Goal: Task Accomplishment & Management: Complete application form

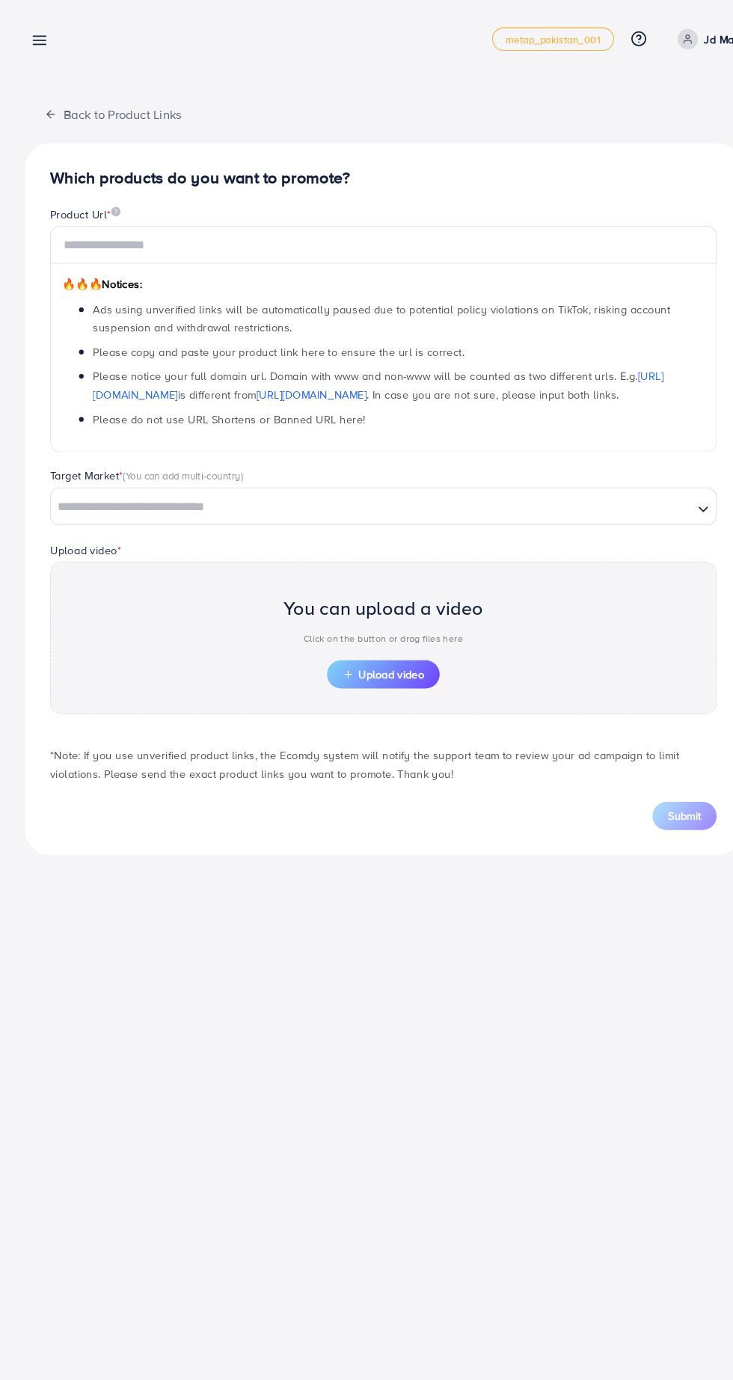
click at [40, 37] on icon at bounding box center [38, 39] width 16 height 16
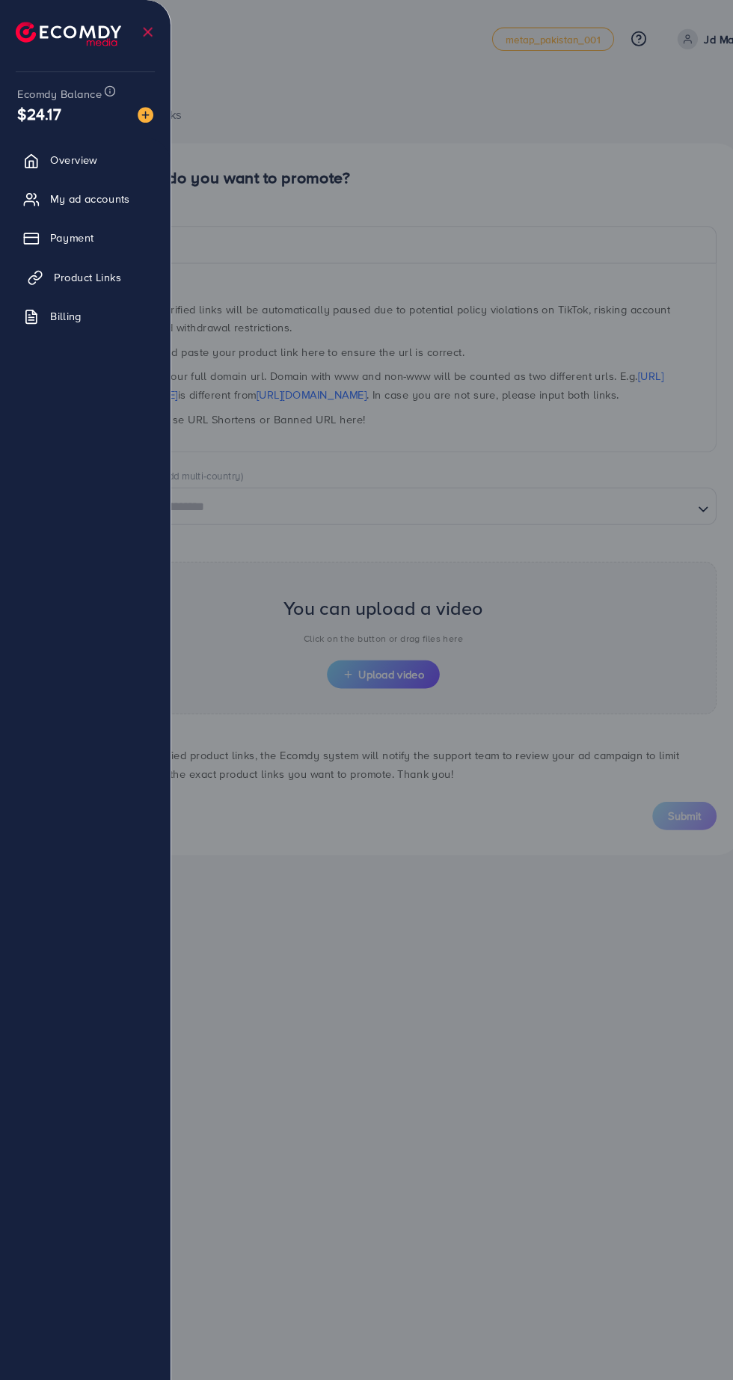
click at [84, 257] on span "Product Links" at bounding box center [84, 264] width 64 height 15
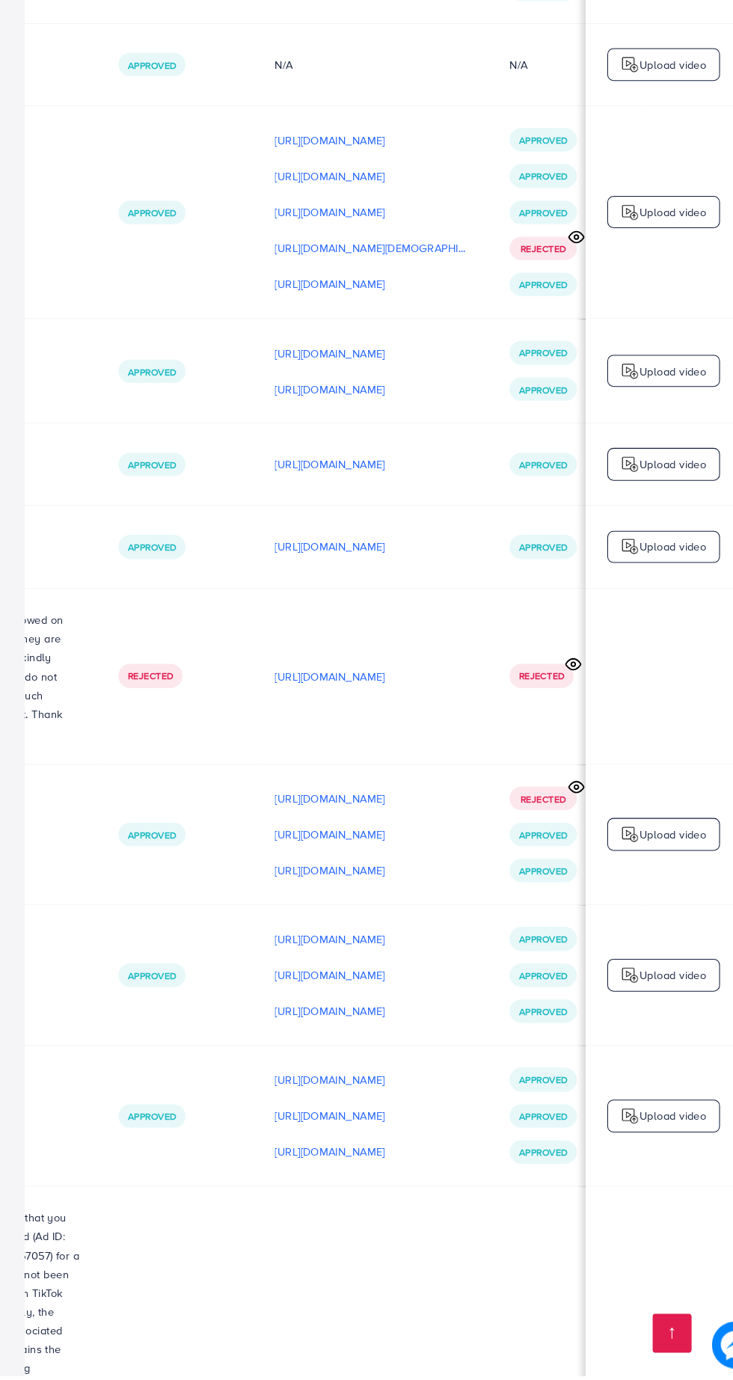
scroll to position [0, 575]
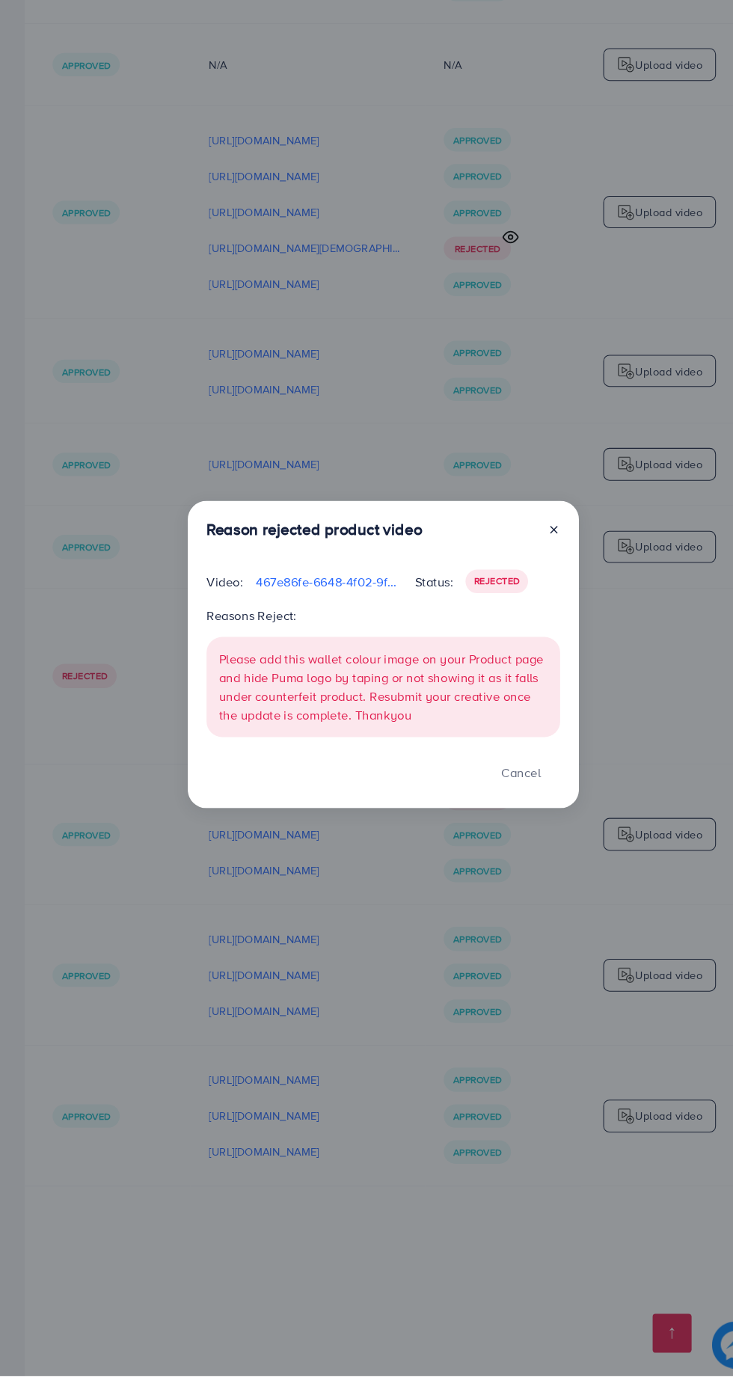
click at [547, 1261] on div "Reason rejected product video Video: 467e86fe-6648-4f02-9fe2-7db0c6f95071-17575…" at bounding box center [366, 690] width 733 height 1380
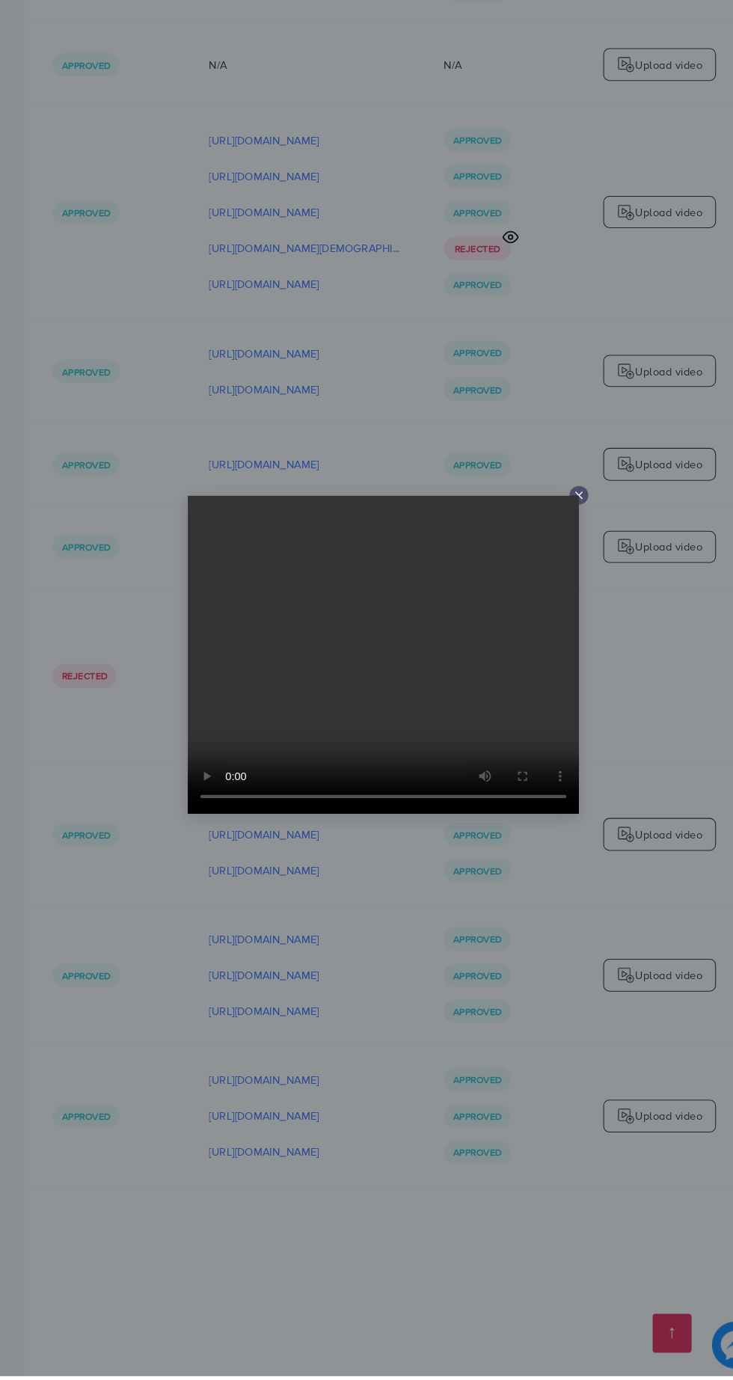
click at [541, 1249] on div at bounding box center [366, 690] width 733 height 1380
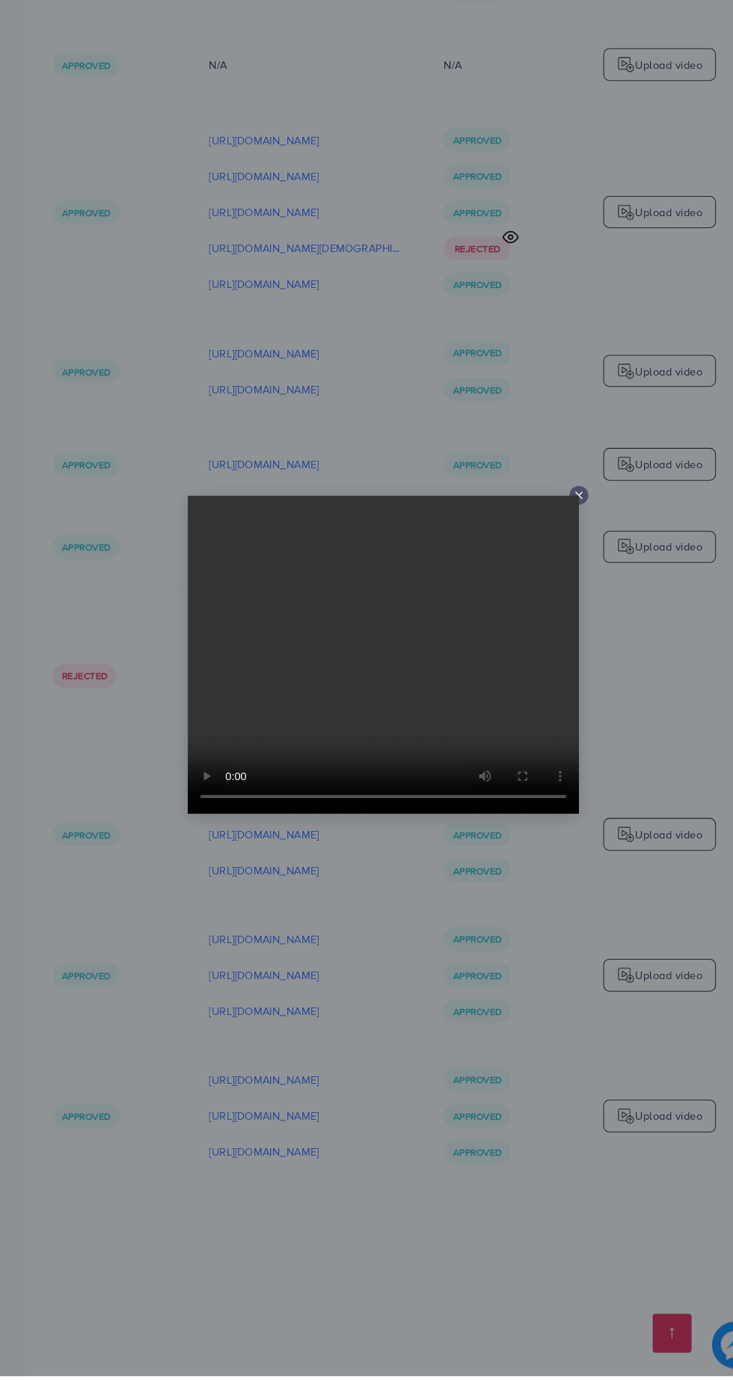
click at [551, 1252] on div at bounding box center [366, 690] width 733 height 1380
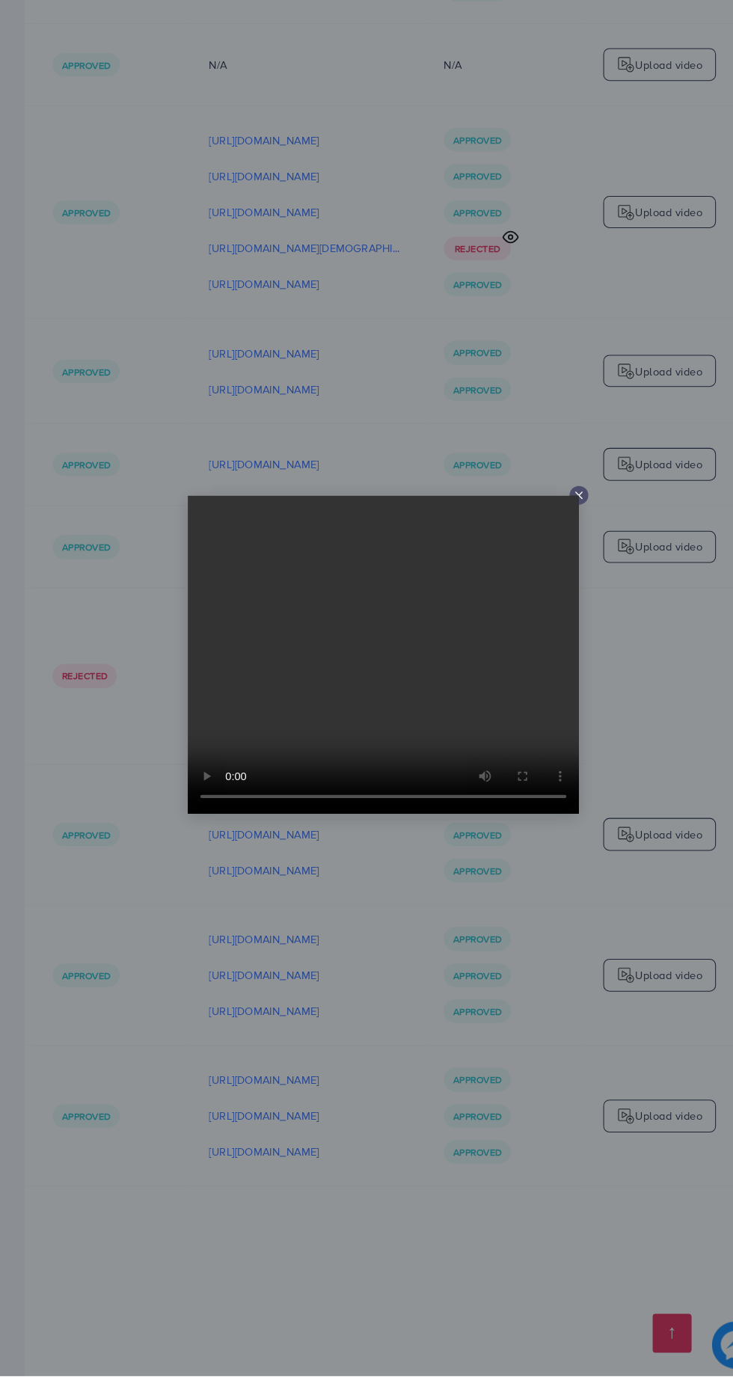
click at [560, 1284] on div at bounding box center [366, 690] width 733 height 1380
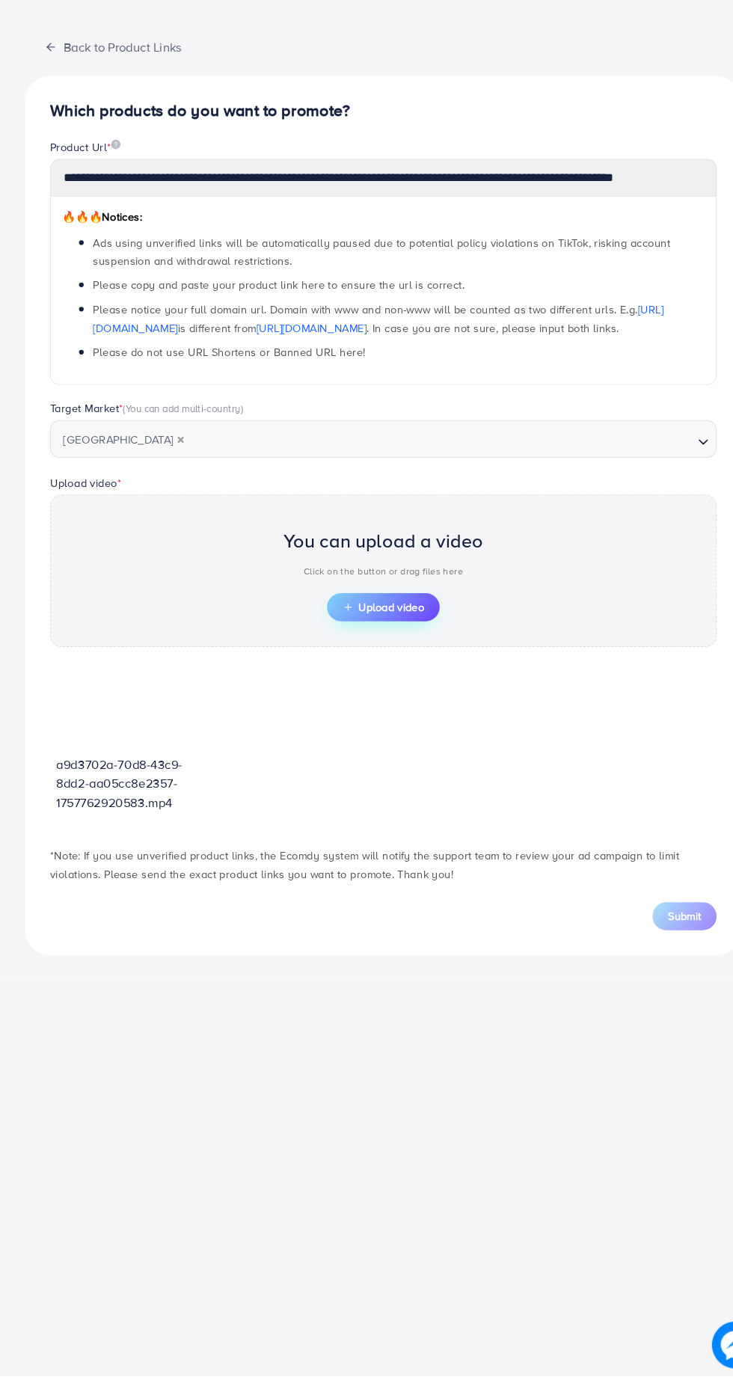
click at [372, 642] on span "Upload video" at bounding box center [367, 645] width 78 height 10
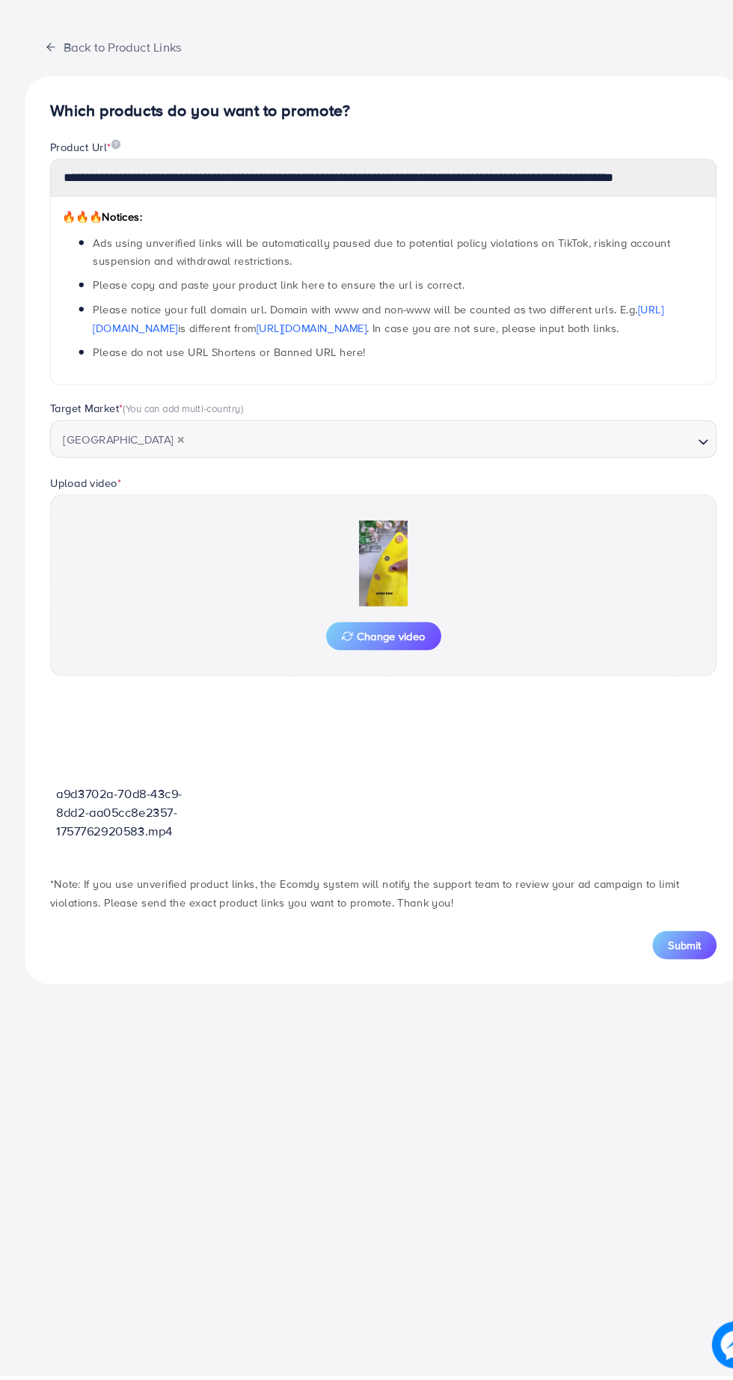
click at [369, 605] on img at bounding box center [367, 603] width 150 height 82
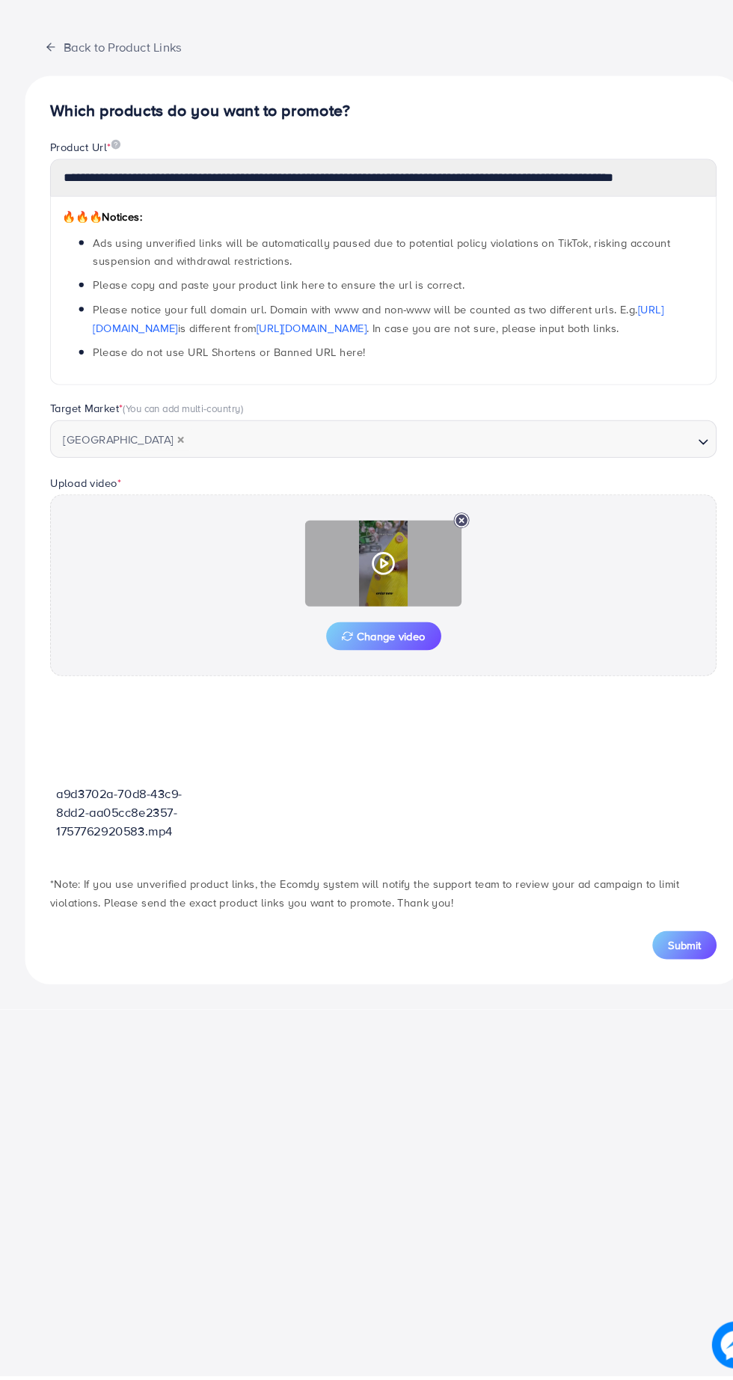
click at [371, 613] on div at bounding box center [367, 603] width 150 height 82
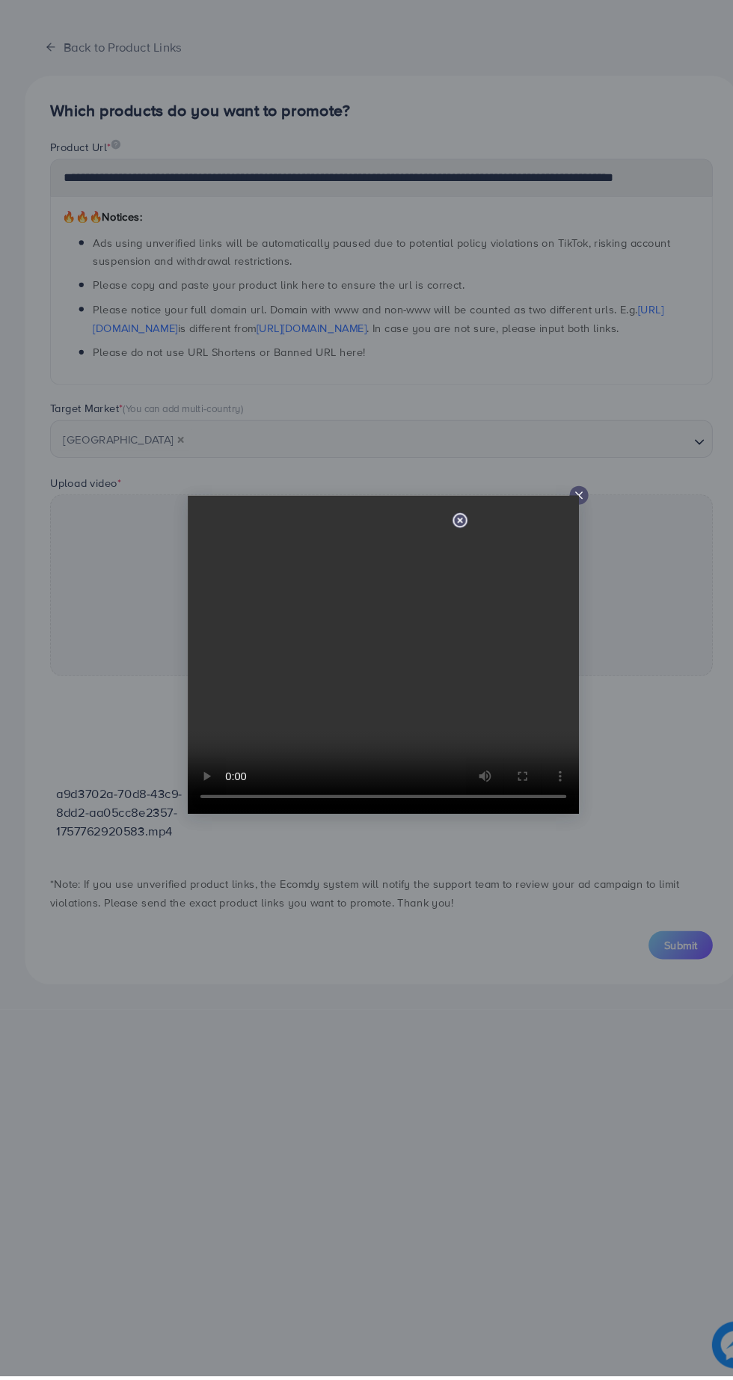
click at [645, 962] on div at bounding box center [366, 690] width 733 height 1380
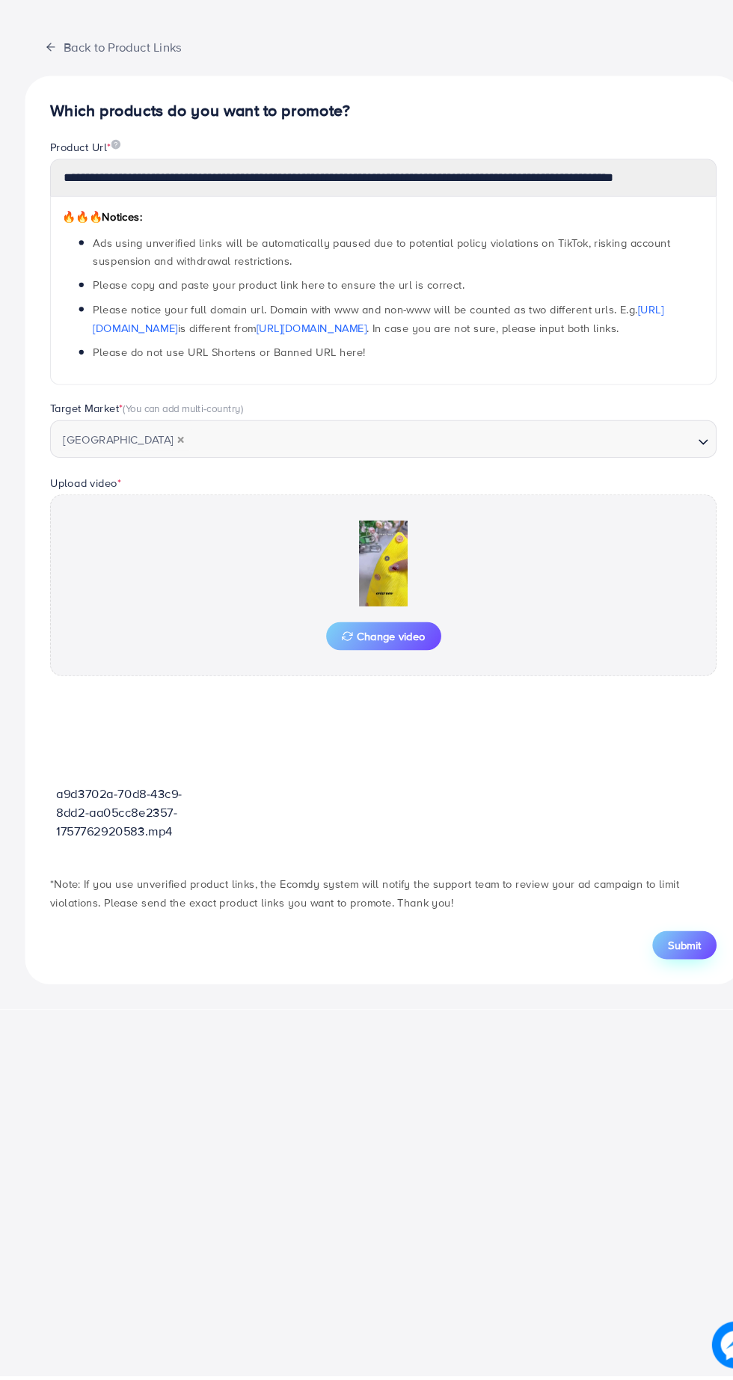
click at [651, 960] on span "Submit" at bounding box center [654, 967] width 31 height 15
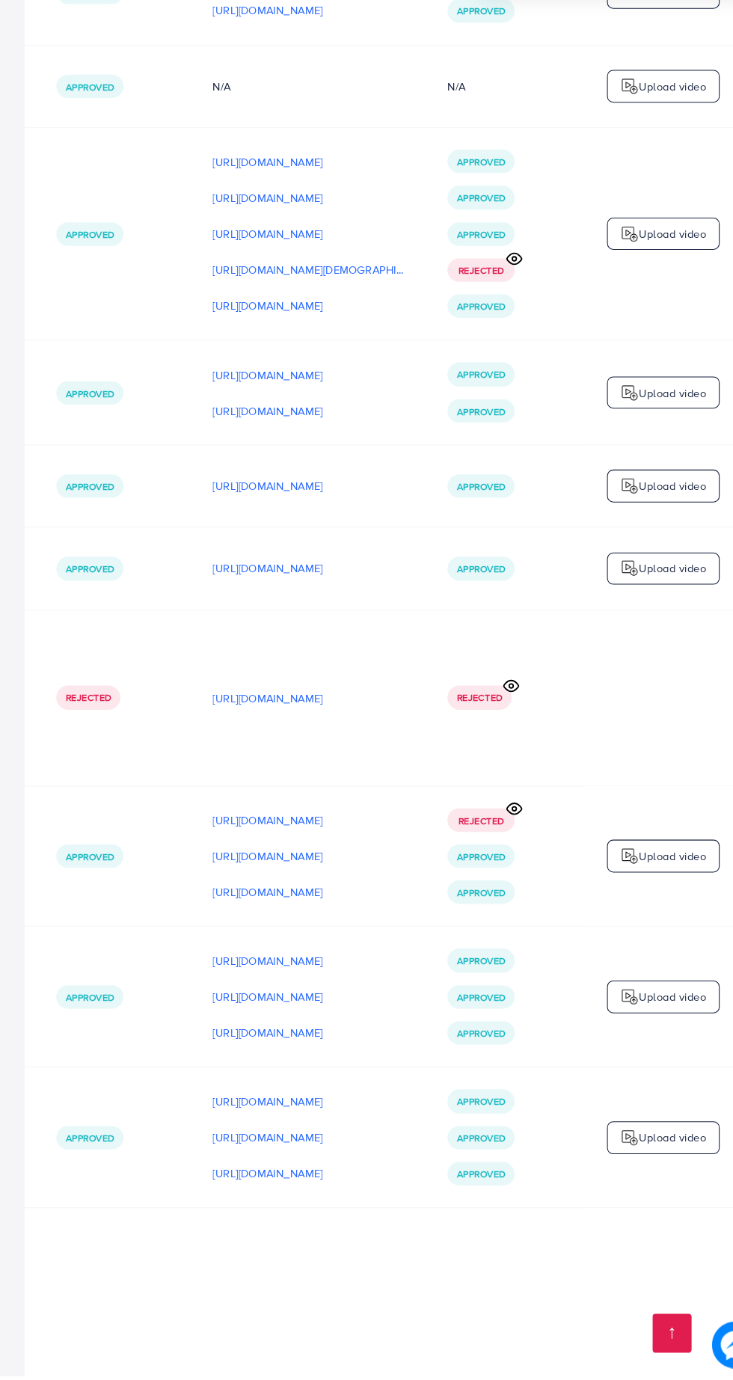
scroll to position [9957, 0]
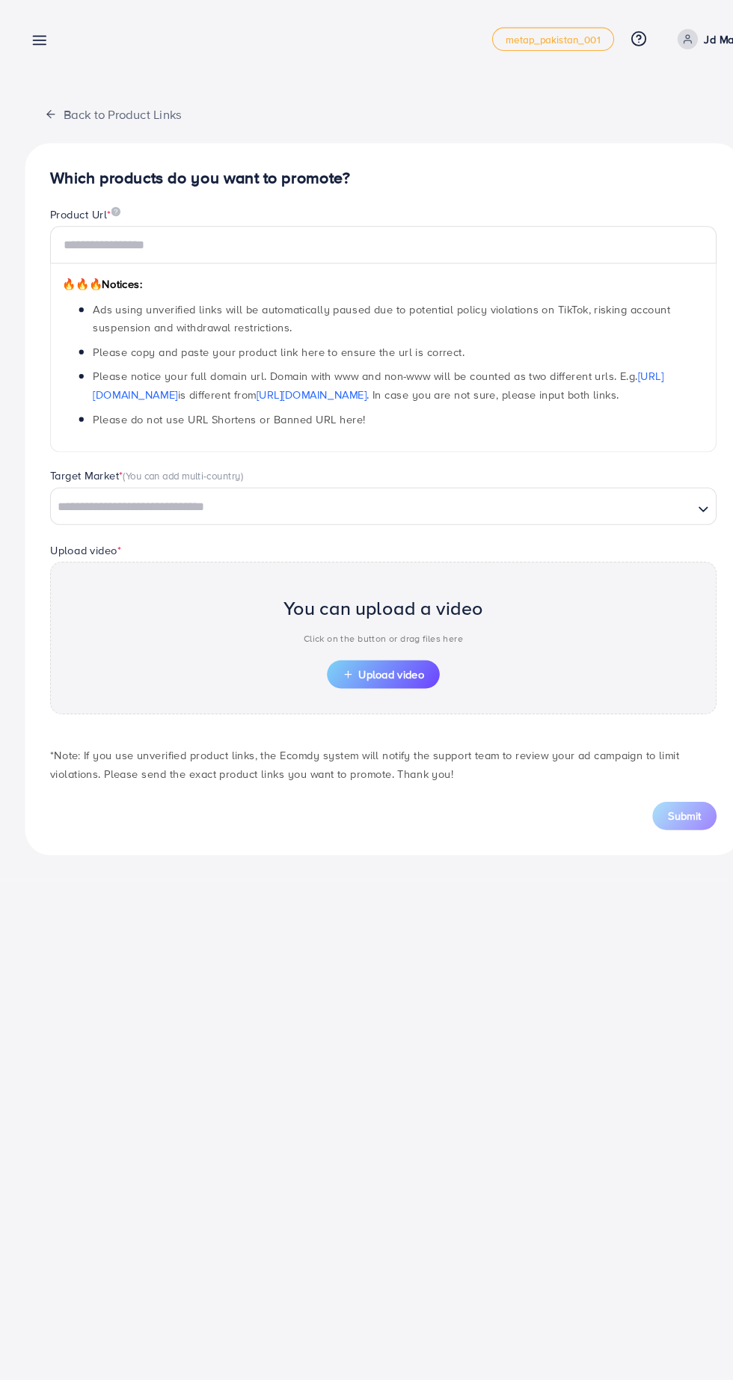
click at [37, 39] on line at bounding box center [38, 39] width 12 height 0
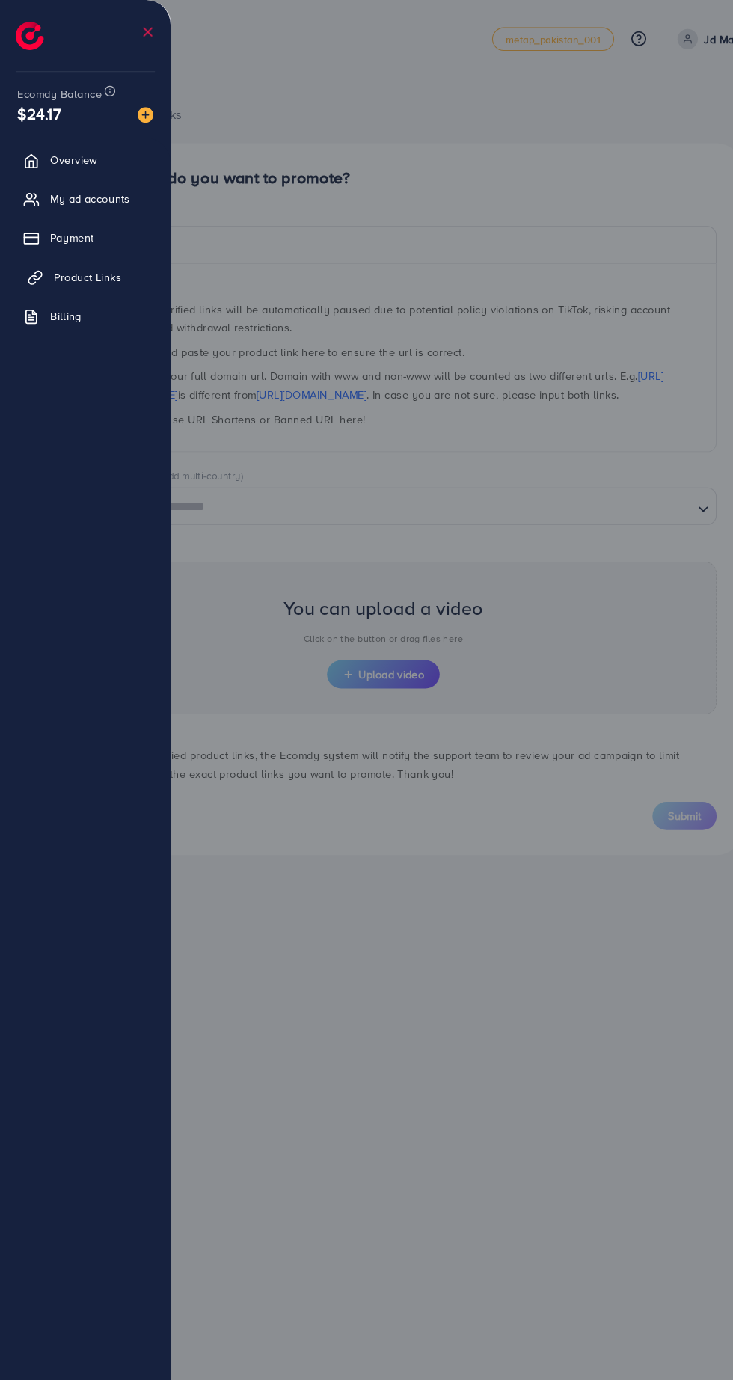
click at [88, 264] on span "Product Links" at bounding box center [84, 264] width 64 height 15
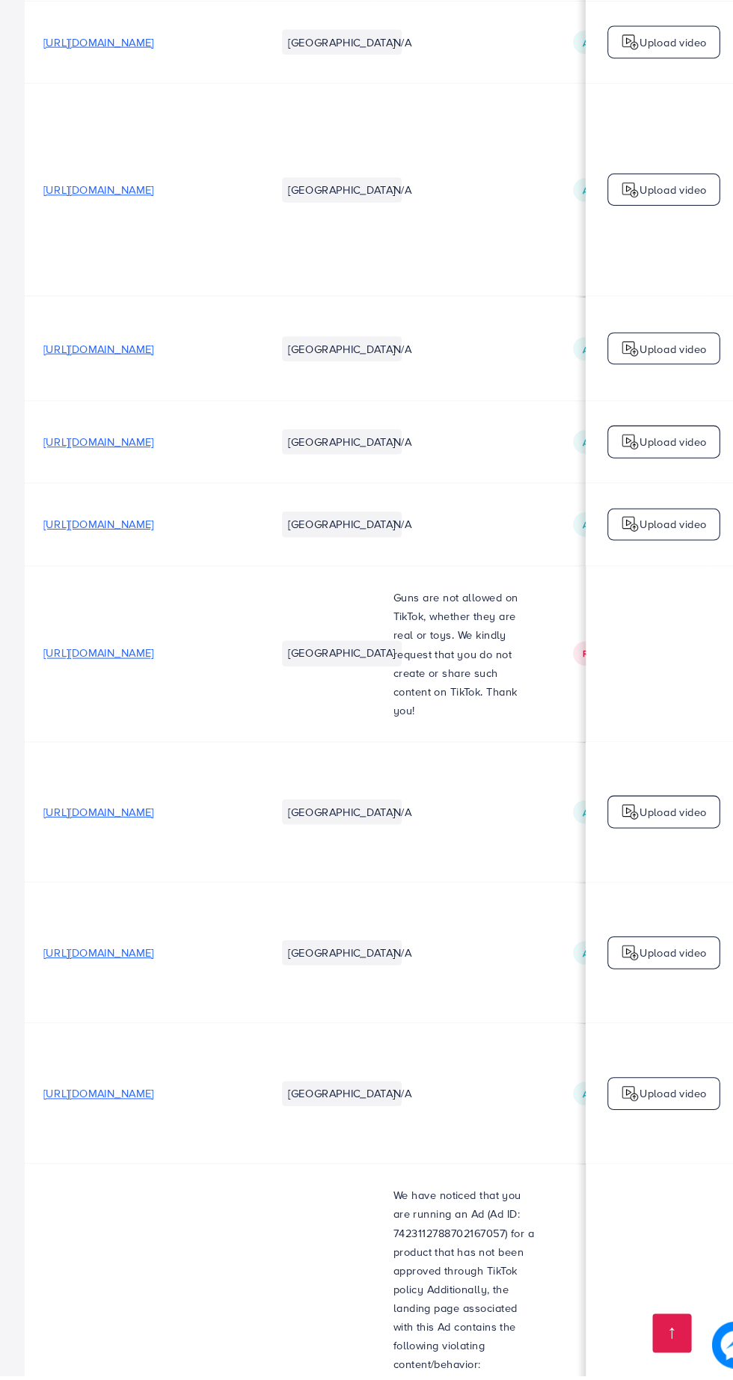
scroll to position [0, 575]
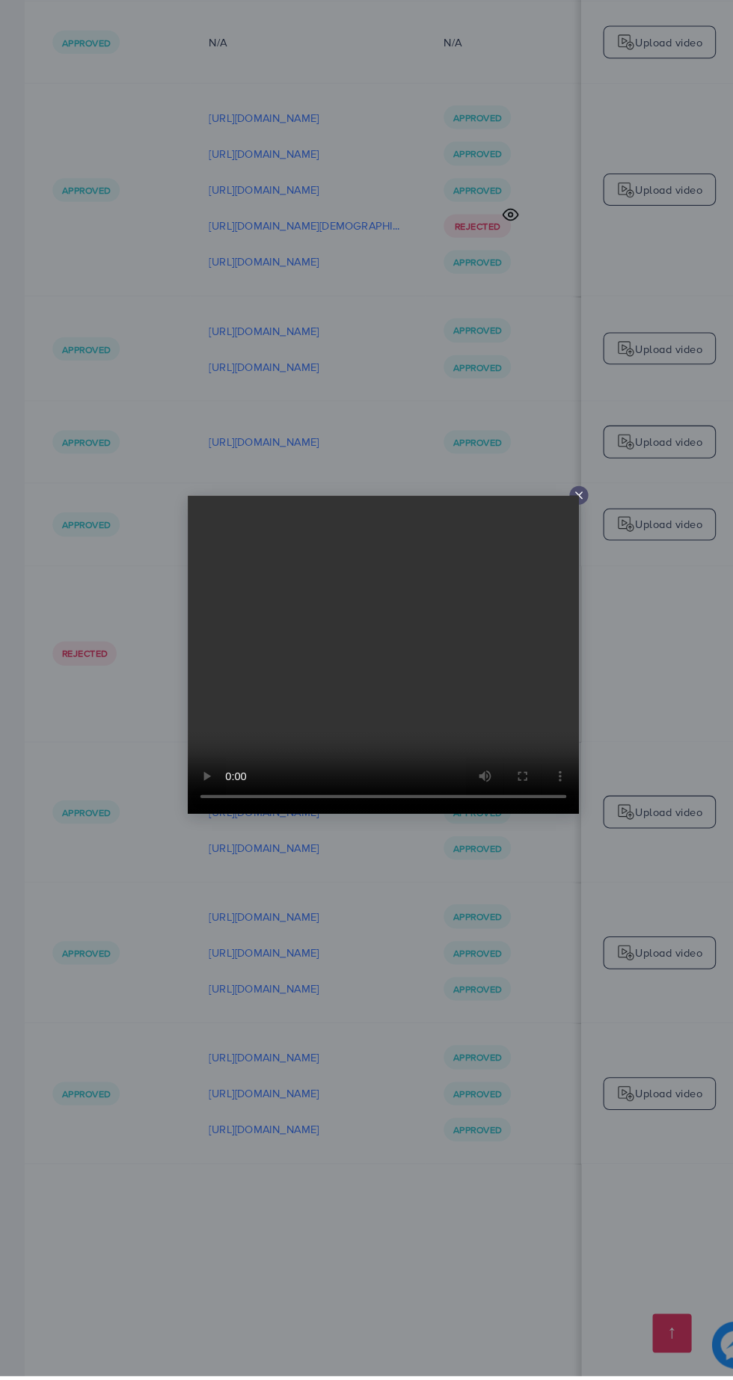
click at [517, 1299] on div at bounding box center [366, 690] width 733 height 1380
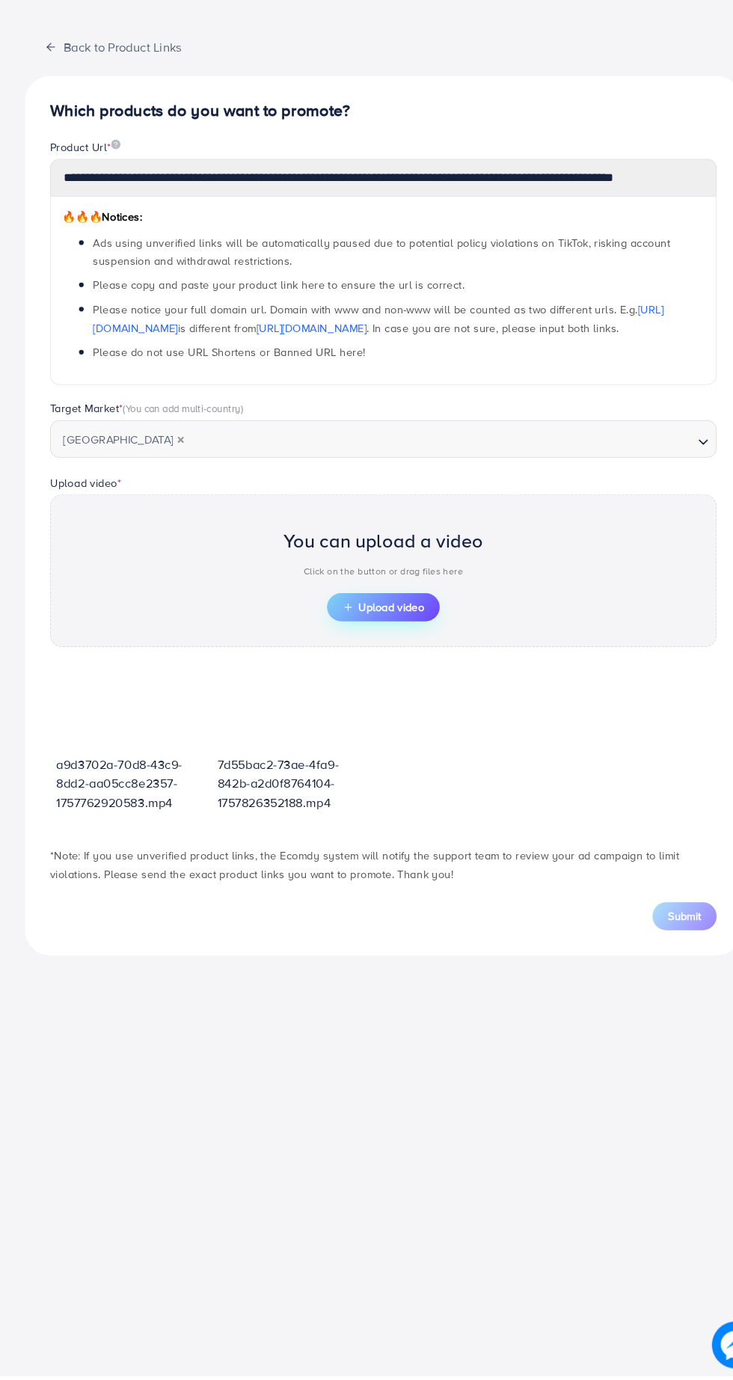
click at [377, 642] on span "Upload video" at bounding box center [367, 645] width 78 height 10
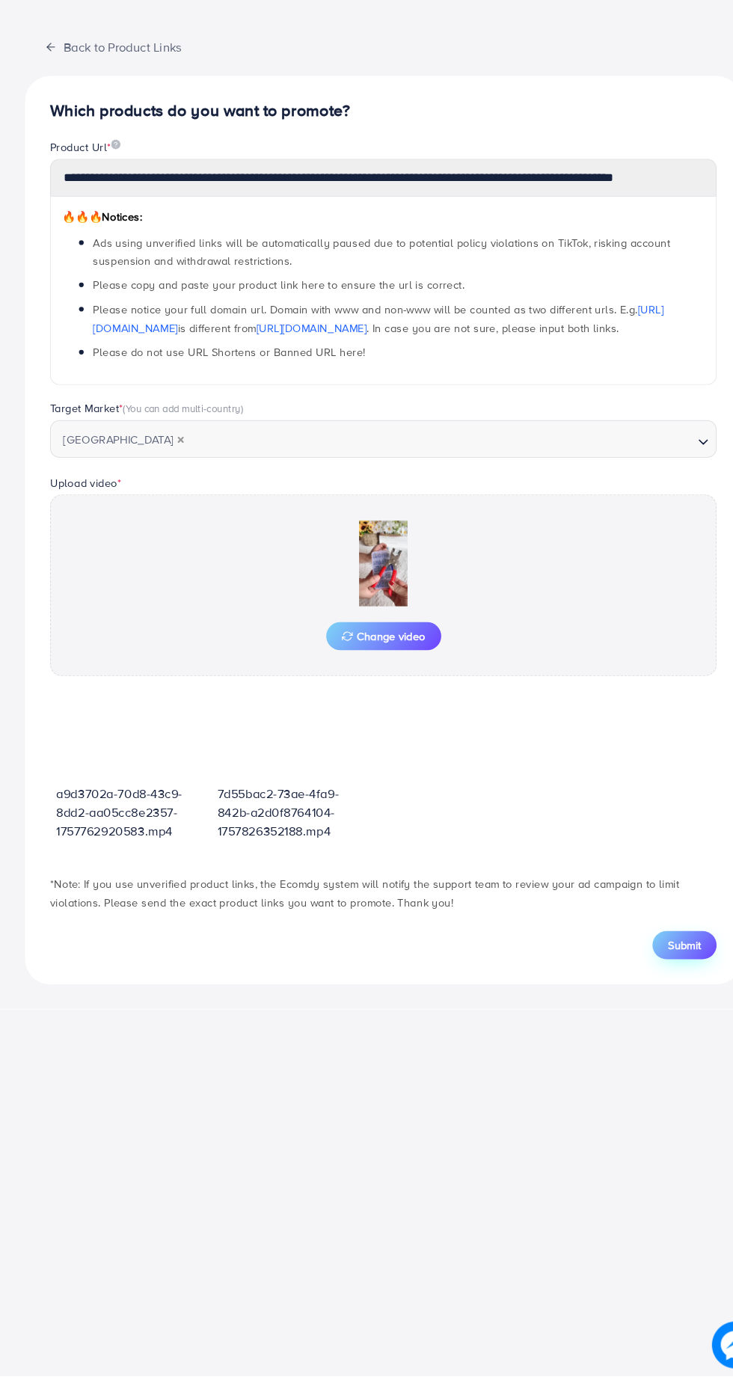
click at [654, 964] on span "Submit" at bounding box center [654, 967] width 31 height 15
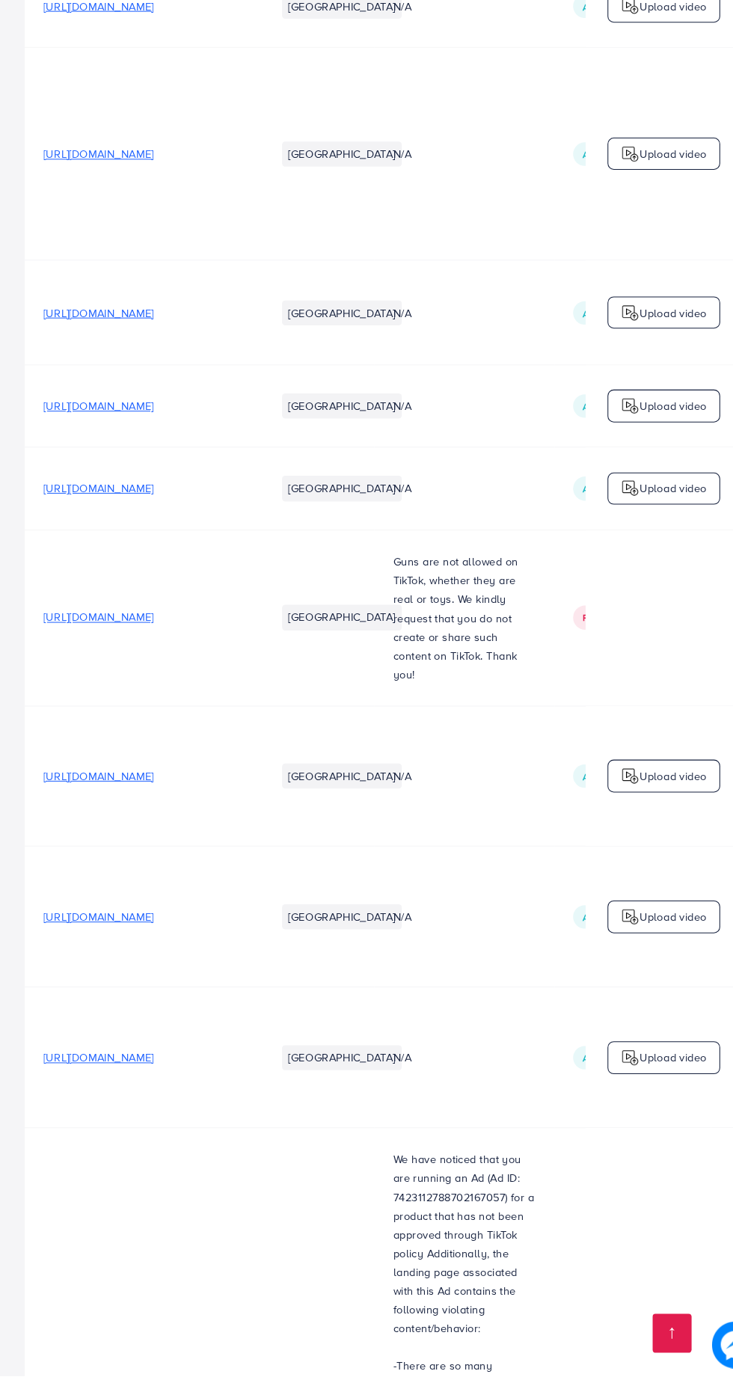
scroll to position [0, 575]
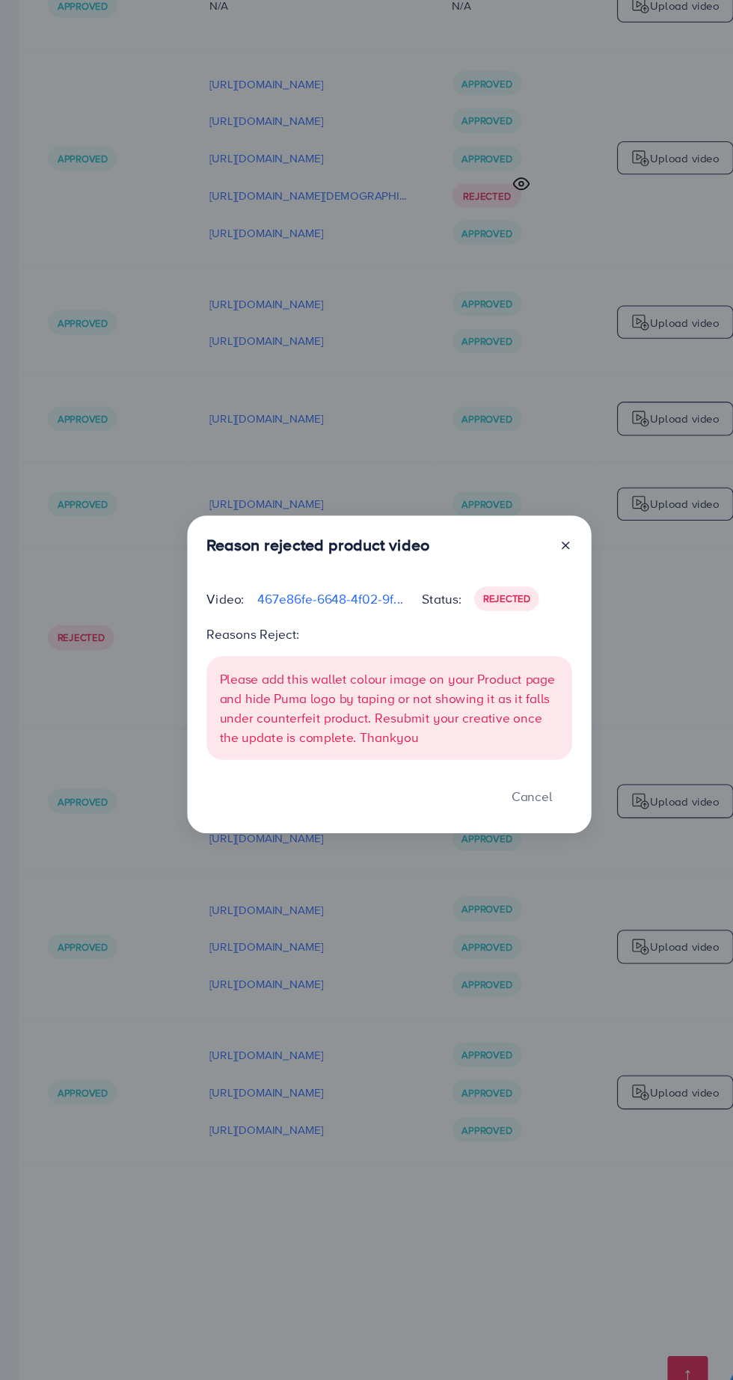
scroll to position [9990, 0]
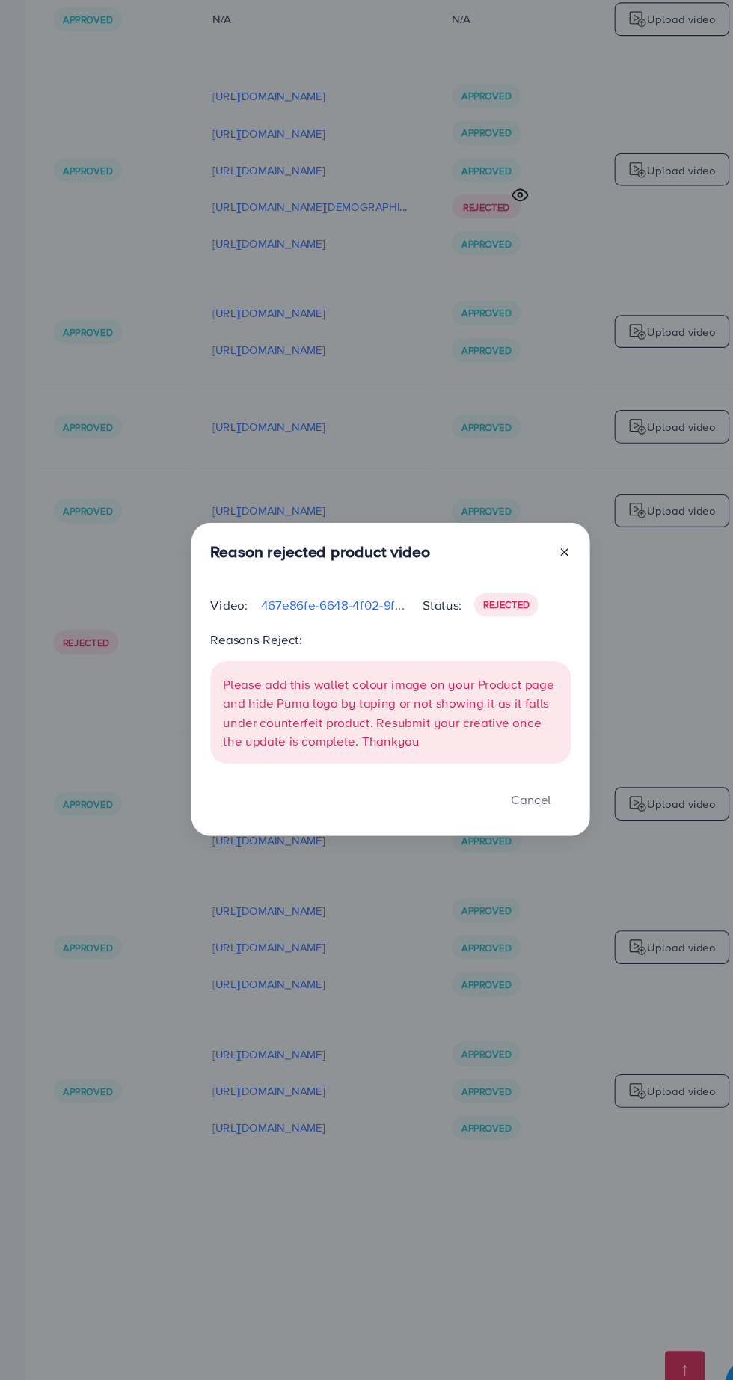
click at [563, 1193] on div "Reason rejected product video Video: 467e86fe-6648-4f02-9fe2-7db0c6f95071-17575…" at bounding box center [366, 690] width 733 height 1380
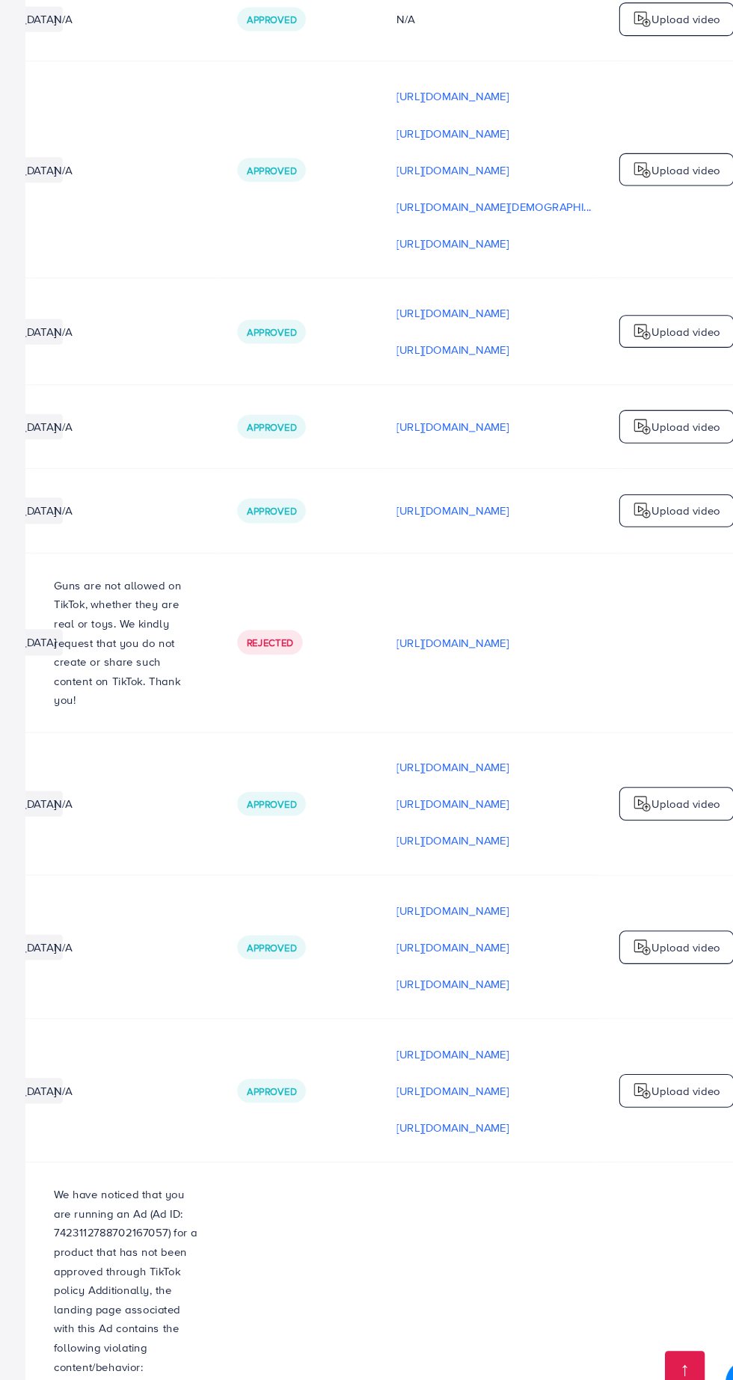
scroll to position [0, 575]
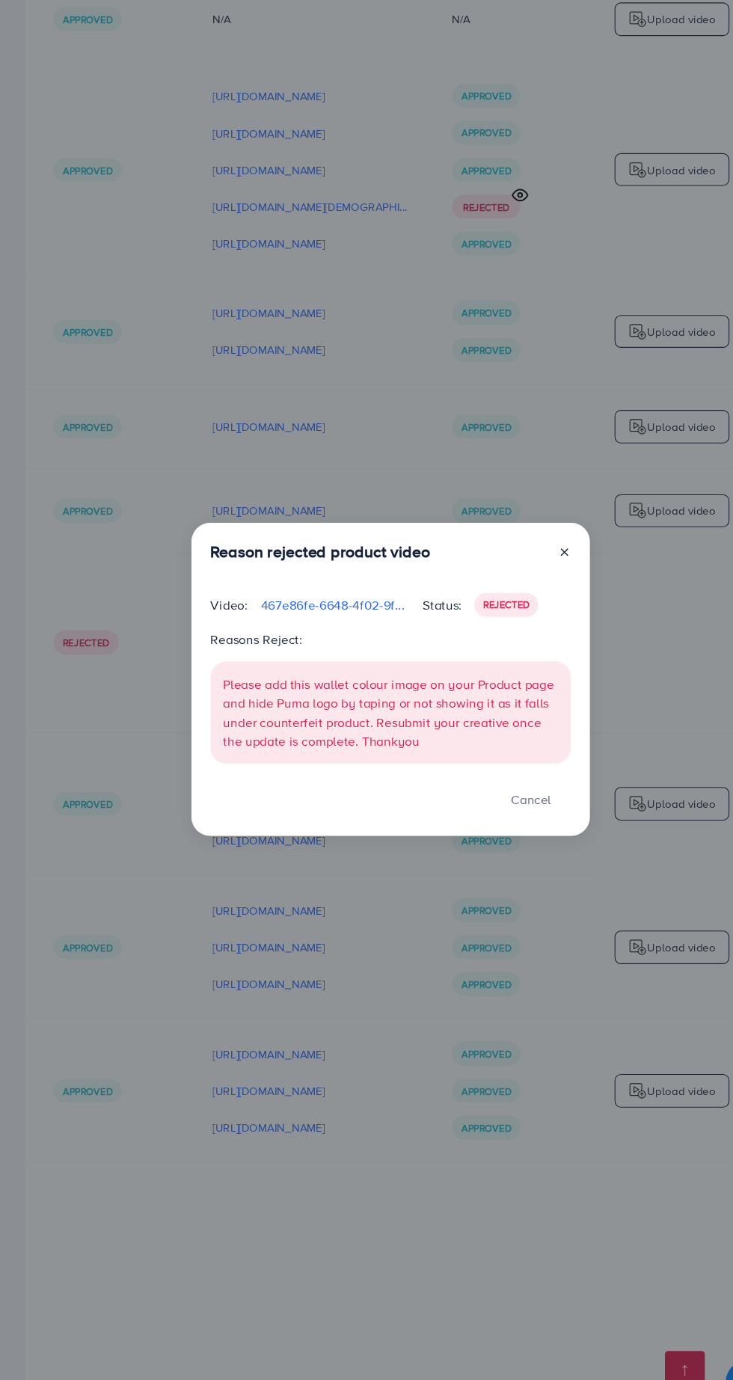
click at [557, 1195] on div "Reason rejected product video Video: 467e86fe-6648-4f02-9fe2-7db0c6f95071-17575…" at bounding box center [366, 690] width 733 height 1380
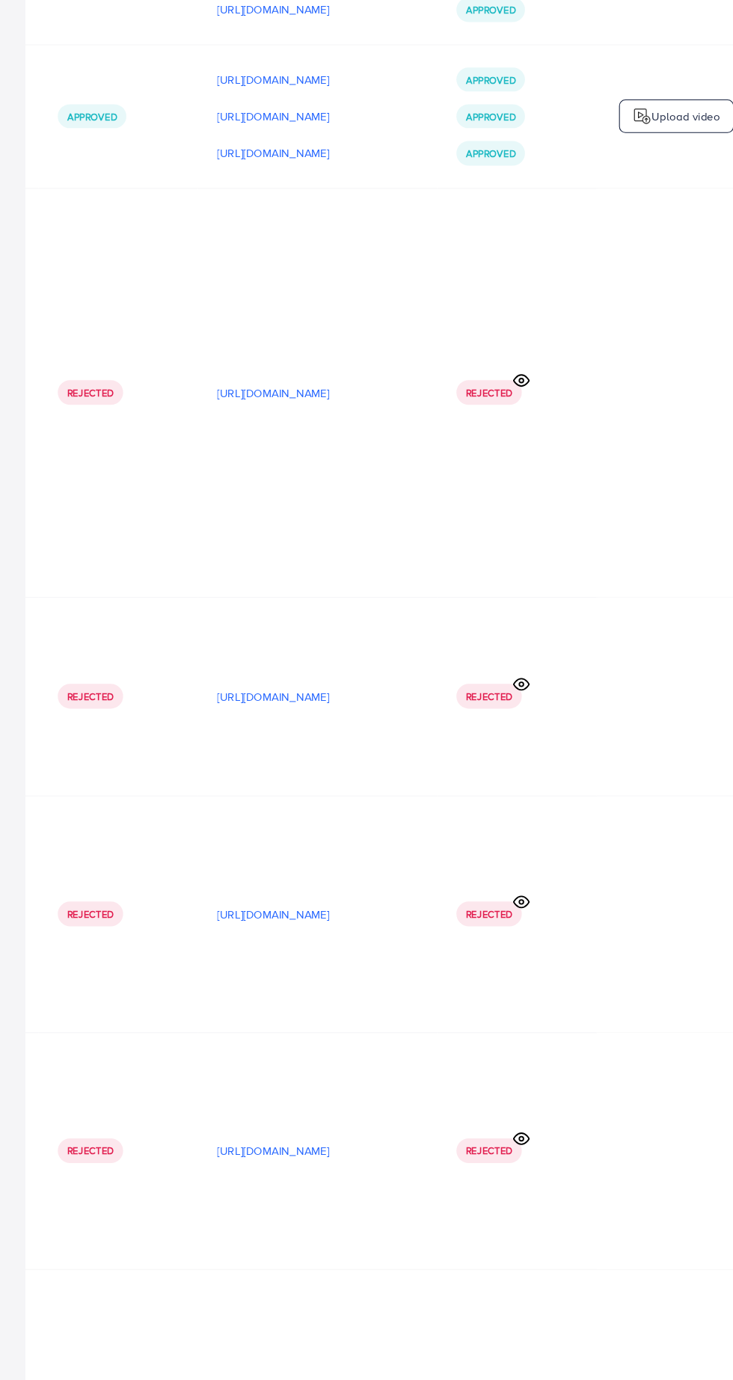
scroll to position [7213, 0]
